Goal: Find specific page/section: Find specific page/section

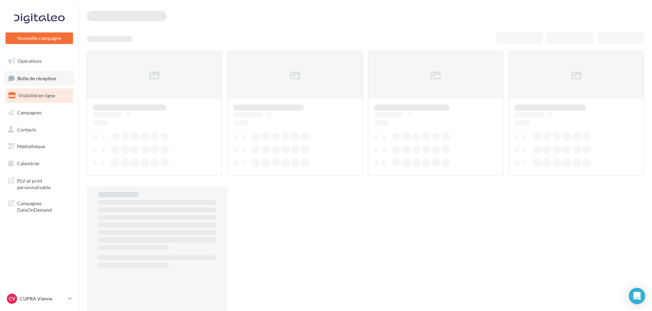
click at [46, 81] on link "Boîte de réception" at bounding box center [39, 78] width 70 height 15
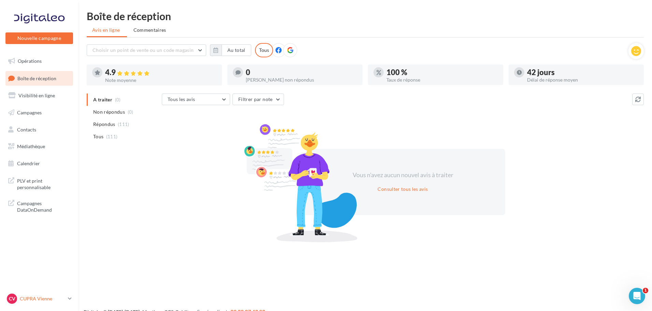
click at [68, 292] on link "CV CUPRA Vienne cupra_vienne" at bounding box center [39, 298] width 68 height 13
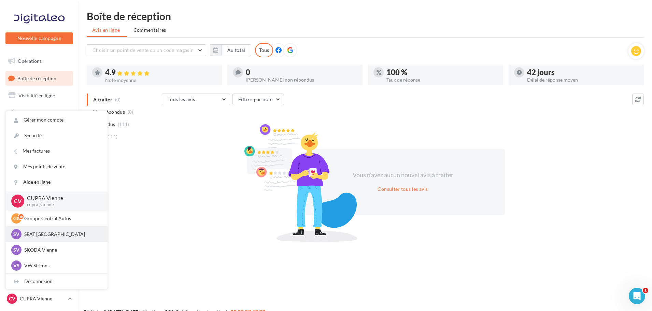
click at [51, 236] on p "SEAT [GEOGRAPHIC_DATA]" at bounding box center [61, 234] width 75 height 7
